Goal: Find specific page/section: Find specific page/section

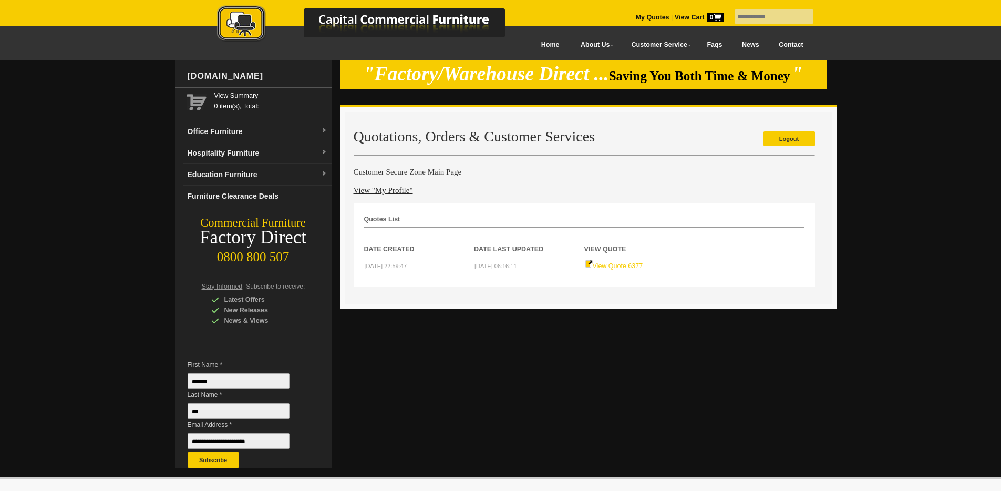
click at [627, 268] on link "View Quote 6377" at bounding box center [614, 265] width 58 height 7
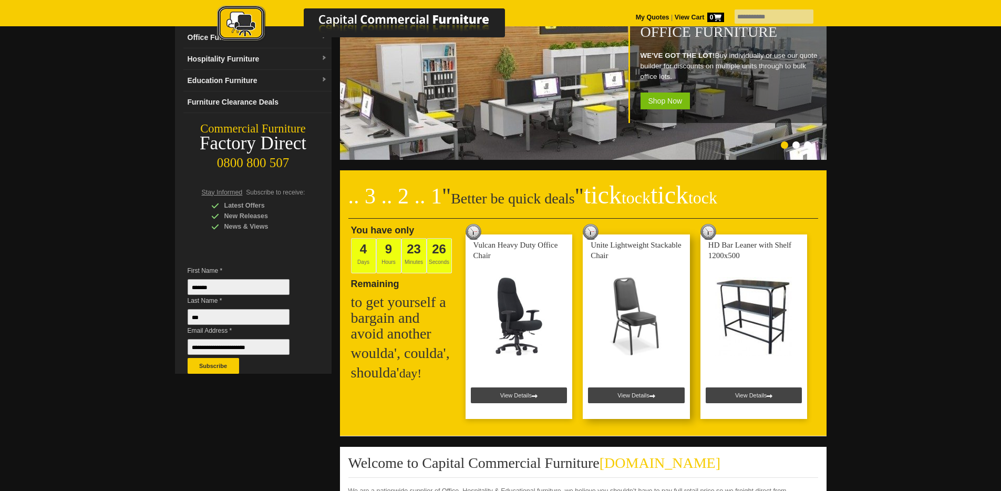
scroll to position [100, 0]
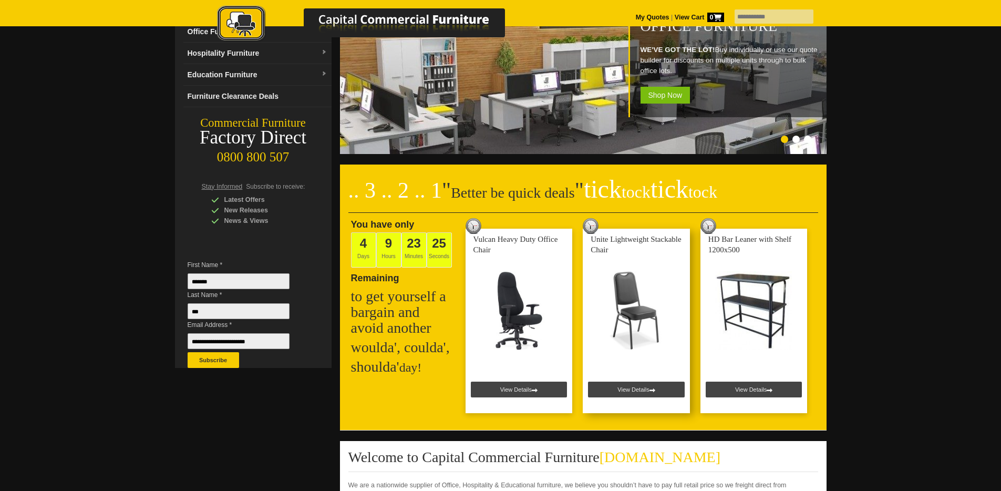
click at [642, 389] on link at bounding box center [636, 321] width 107 height 184
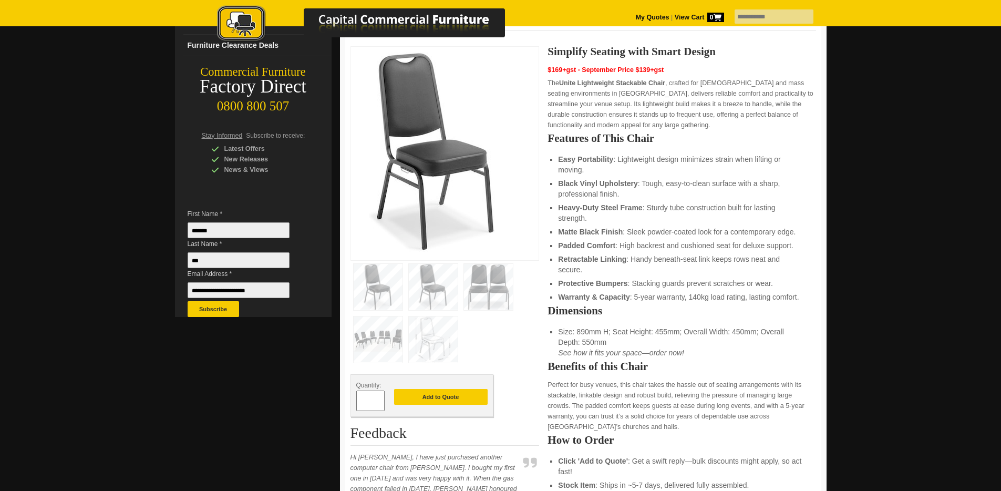
scroll to position [211, 0]
